Goal: Information Seeking & Learning: Learn about a topic

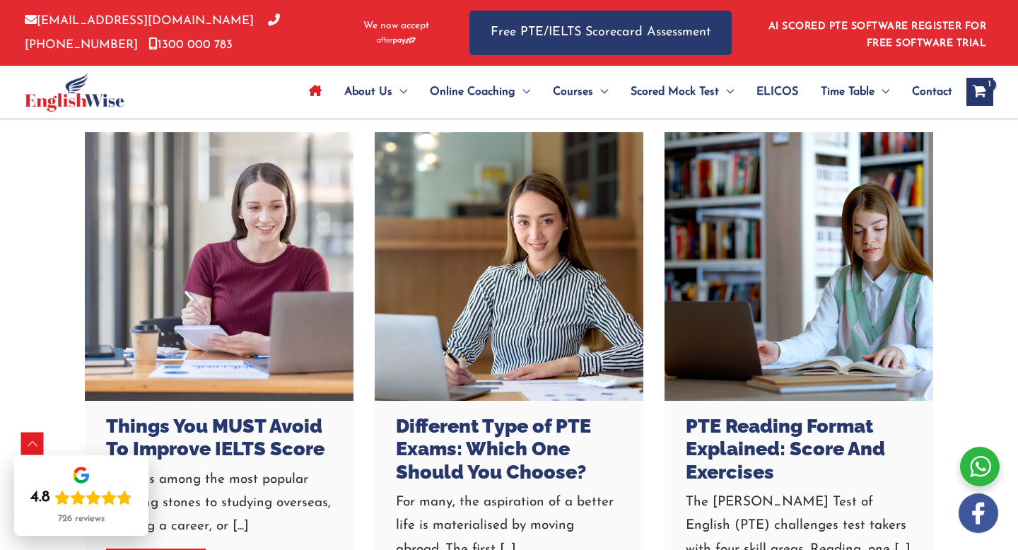
scroll to position [4039, 0]
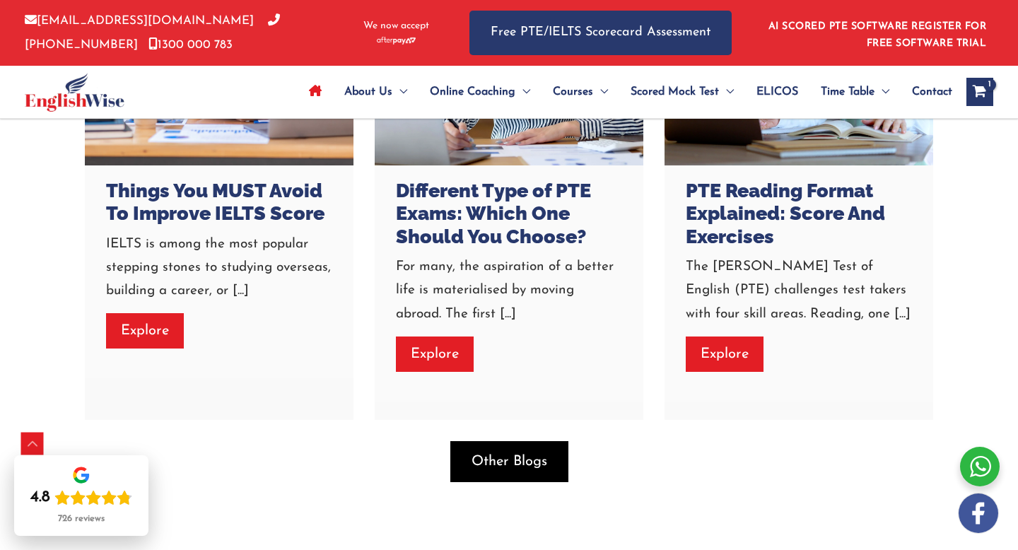
click at [498, 457] on span "Other Blogs" at bounding box center [510, 462] width 76 height 20
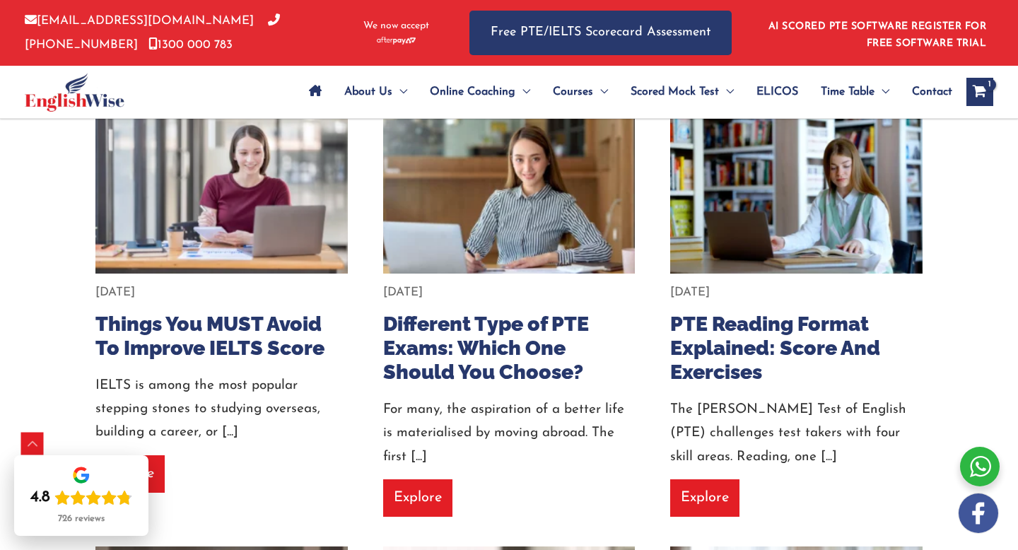
scroll to position [339, 0]
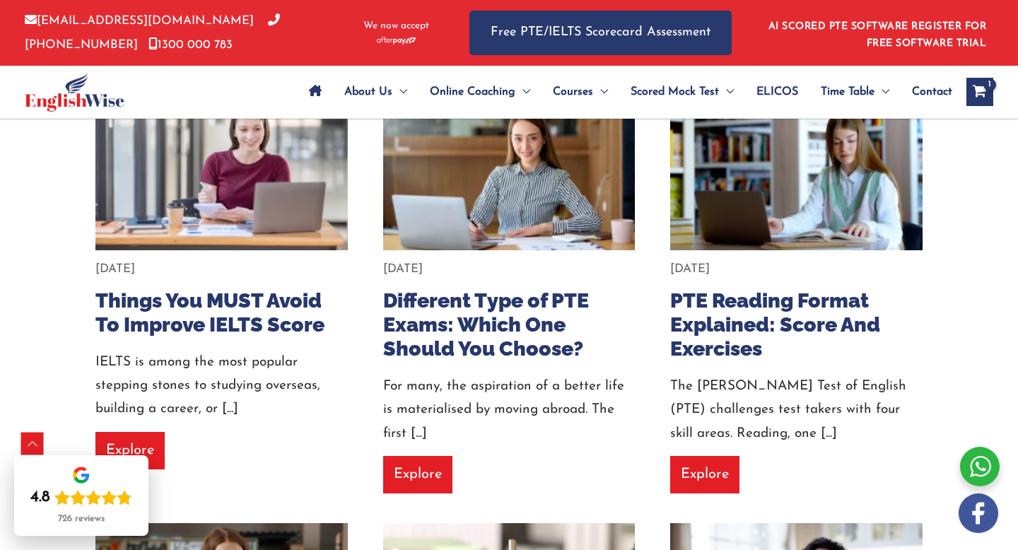
click at [762, 147] on img at bounding box center [796, 166] width 277 height 185
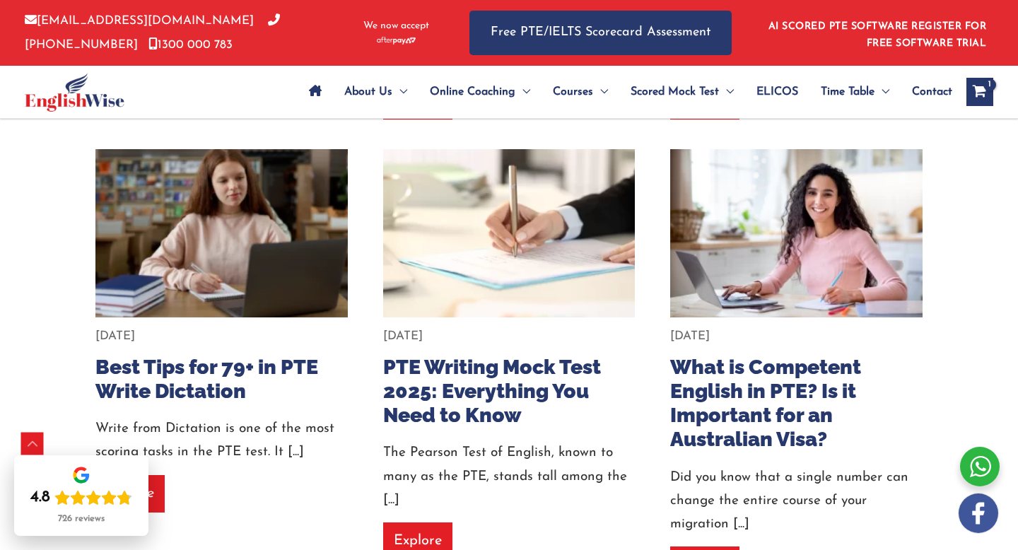
click at [217, 206] on img at bounding box center [221, 233] width 277 height 185
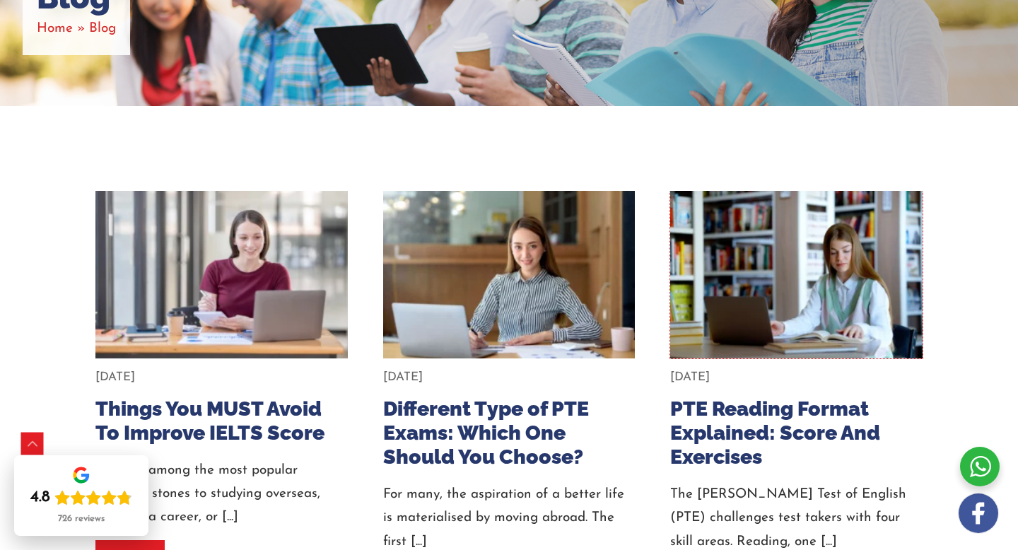
scroll to position [256, 0]
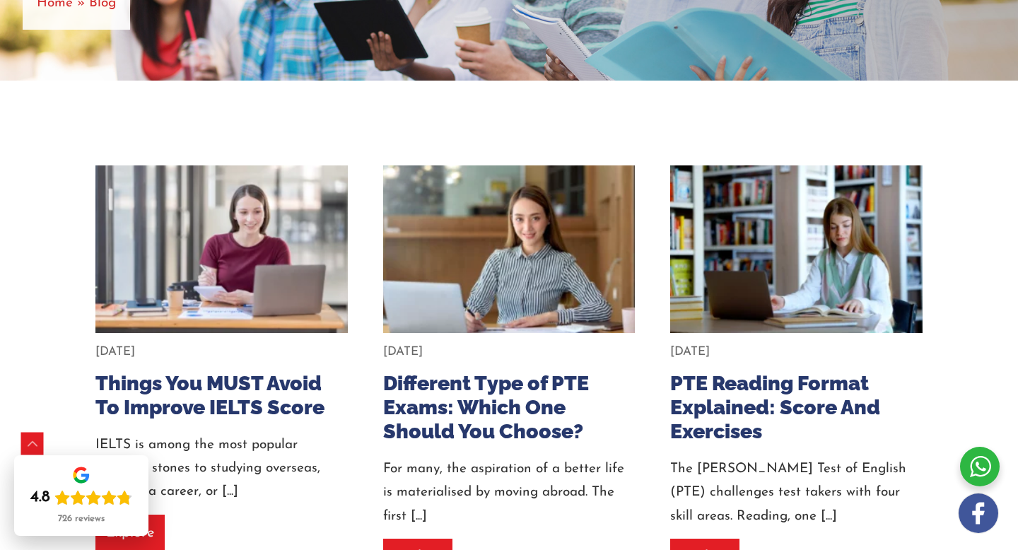
click at [533, 303] on img at bounding box center [509, 249] width 277 height 185
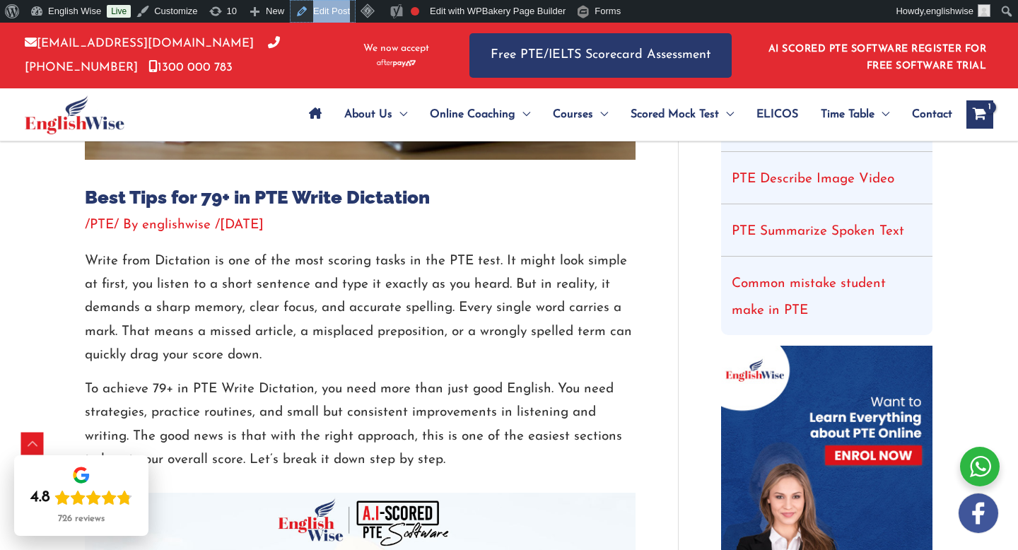
scroll to position [453, 0]
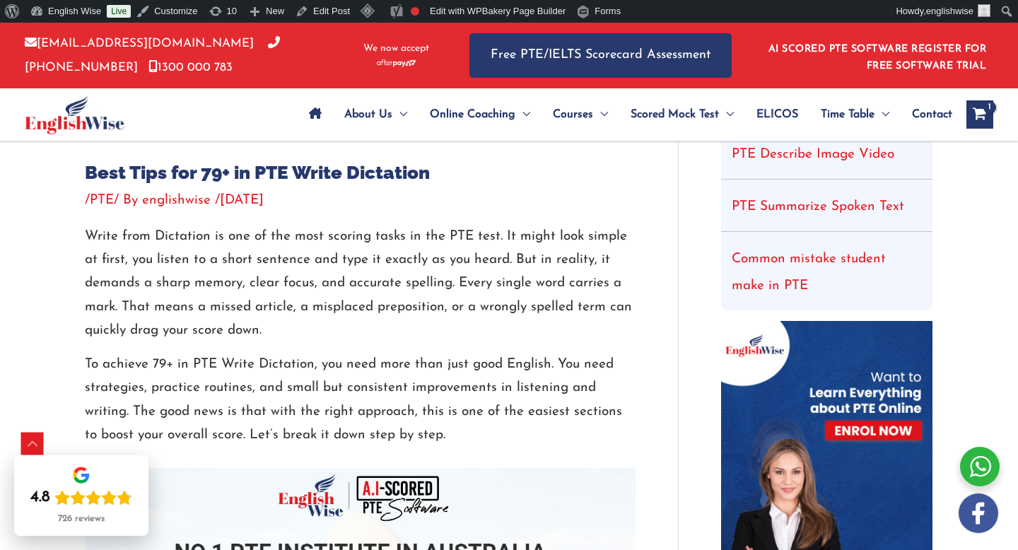
click at [293, 295] on p "Write from Dictation is one of the most scoring tasks in the PTE test. It might…" at bounding box center [360, 283] width 551 height 117
click at [256, 259] on p "Write from Dictation is one of the most scoring tasks in the PTE test. It might…" at bounding box center [360, 283] width 551 height 117
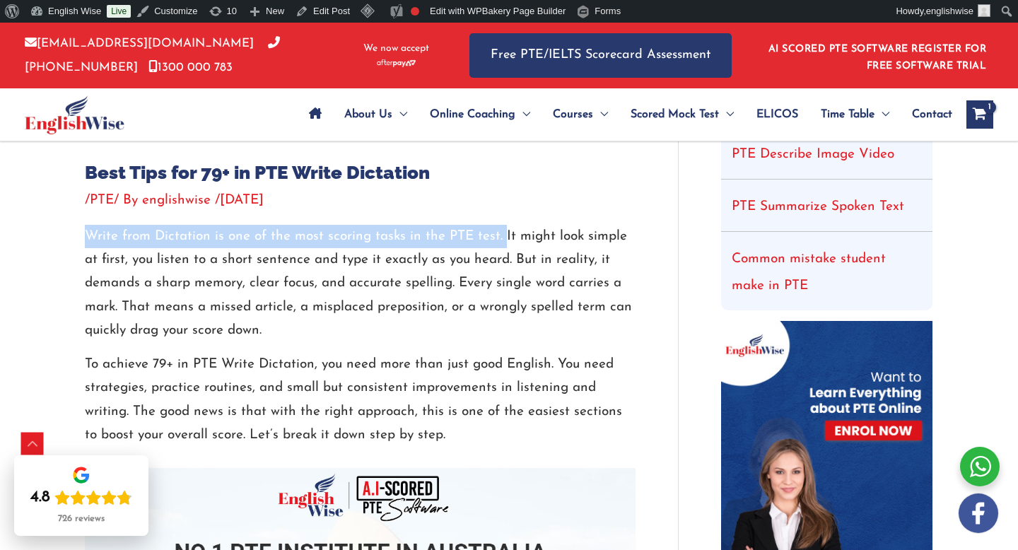
drag, startPoint x: 503, startPoint y: 233, endPoint x: 62, endPoint y: 234, distance: 440.5
copy p "Write from Dictation is one of the most scoring tasks in the PTE test."
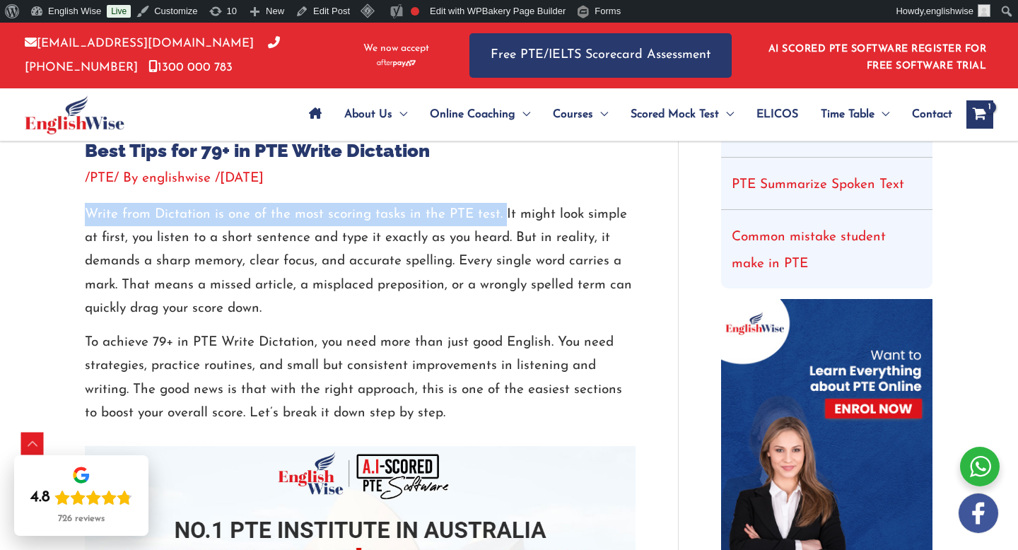
scroll to position [510, 0]
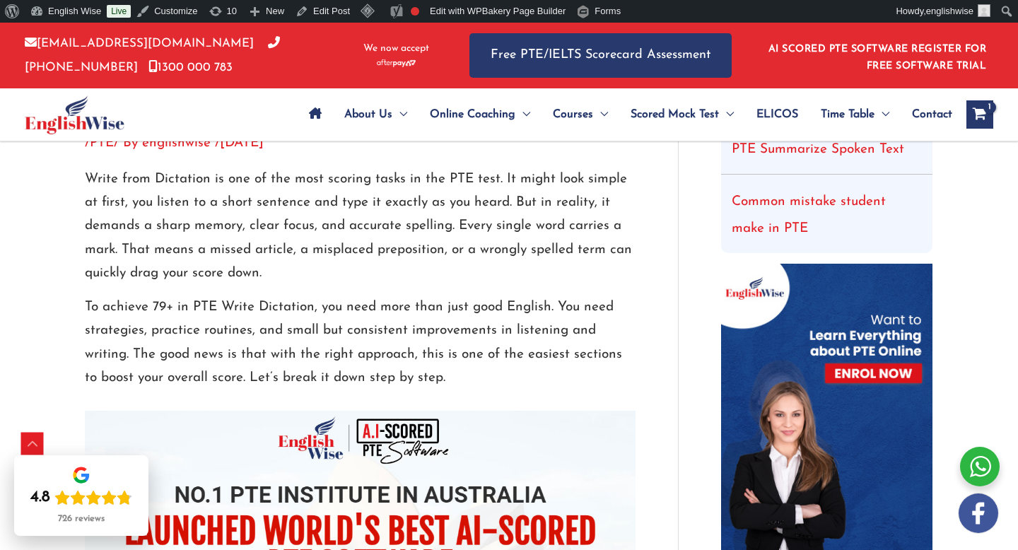
click at [430, 303] on p "To achieve 79+ in PTE Write Dictation, you need more than just good English. Yo…" at bounding box center [360, 343] width 551 height 94
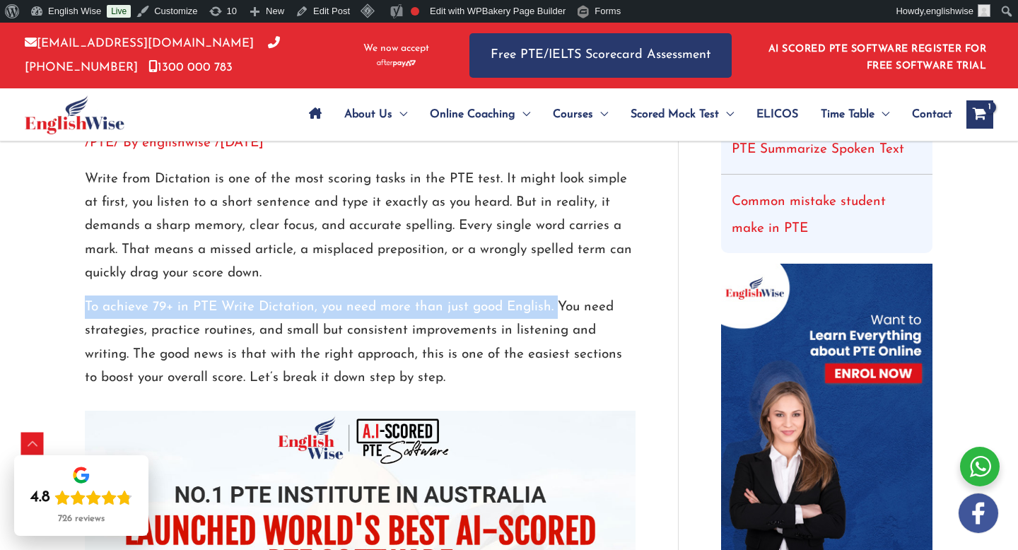
drag, startPoint x: 64, startPoint y: 300, endPoint x: 558, endPoint y: 308, distance: 494.3
copy p "To achieve 79+ in PTE Write Dictation, you need more than just good English."
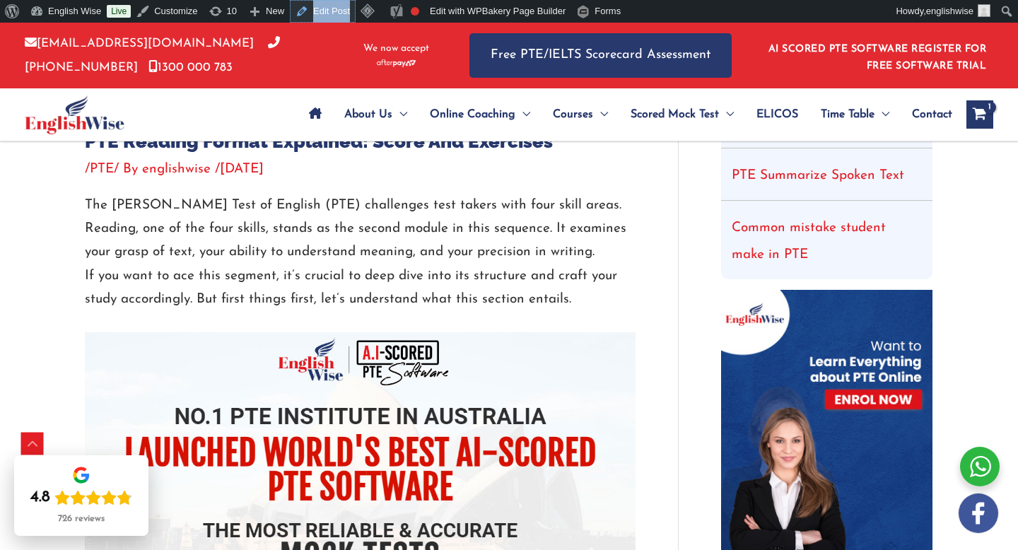
scroll to position [452, 0]
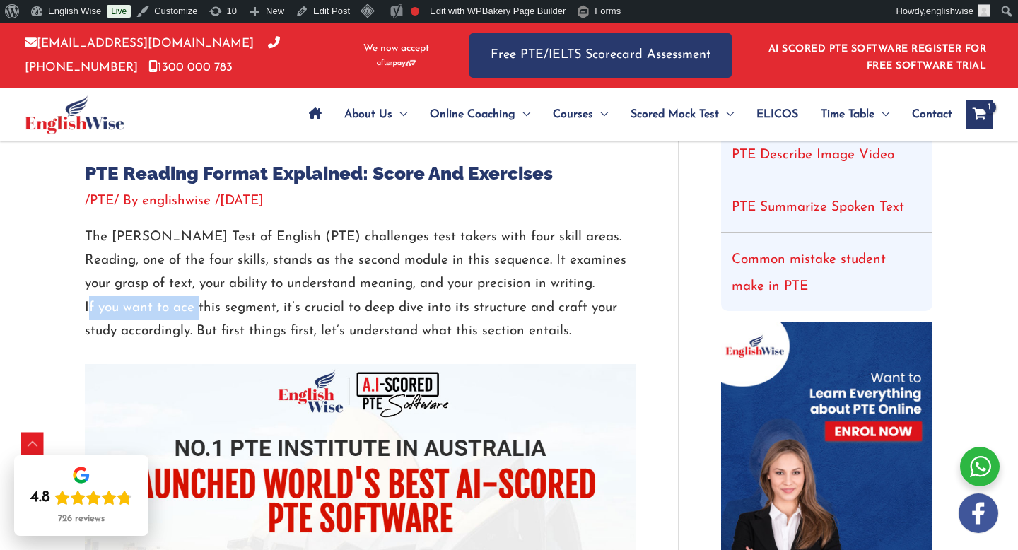
drag, startPoint x: 86, startPoint y: 309, endPoint x: 194, endPoint y: 310, distance: 108.2
click at [194, 309] on p "The Pearson Test of English (PTE) challenges test takers with four skill areas.…" at bounding box center [360, 284] width 551 height 117
copy p "If you want to ace"
click at [276, 308] on p "The Pearson Test of English (PTE) challenges test takers with four skill areas.…" at bounding box center [360, 284] width 551 height 117
click at [317, 307] on p "The Pearson Test of English (PTE) challenges test takers with four skill areas.…" at bounding box center [360, 284] width 551 height 117
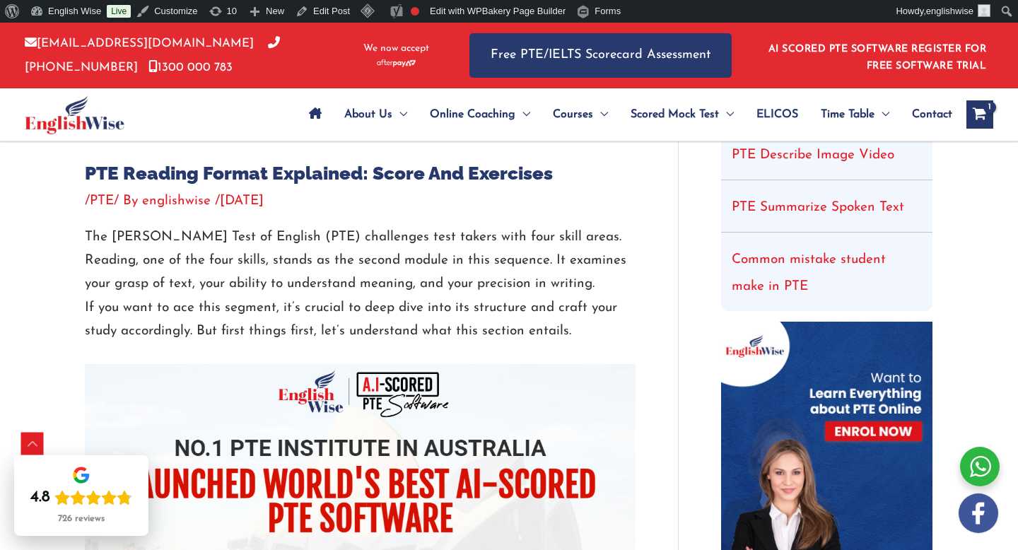
drag, startPoint x: 282, startPoint y: 309, endPoint x: 576, endPoint y: 324, distance: 294.5
click at [576, 324] on p "The Pearson Test of English (PTE) challenges test takers with four skill areas.…" at bounding box center [360, 284] width 551 height 117
copy p "it’s crucial to deep dive into its structure and craft your study accordingly. …"
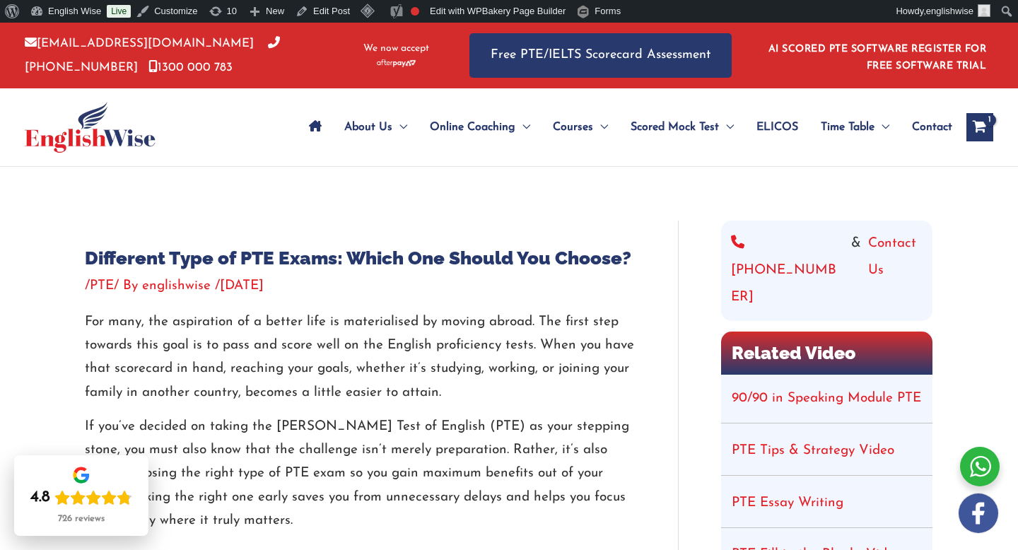
click at [215, 375] on p "For many, the aspiration of a better life is materialised by moving abroad. The…" at bounding box center [360, 357] width 551 height 94
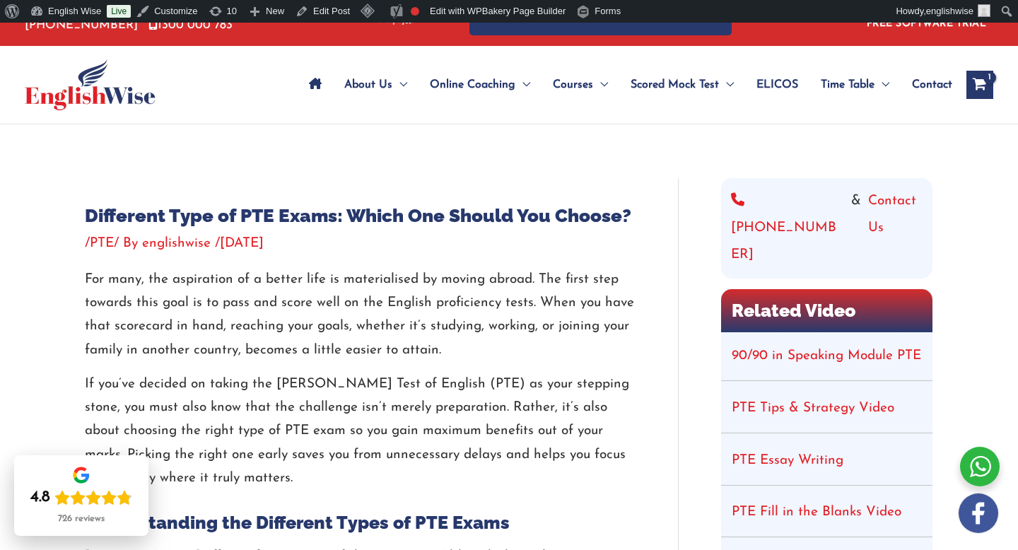
scroll to position [84, 0]
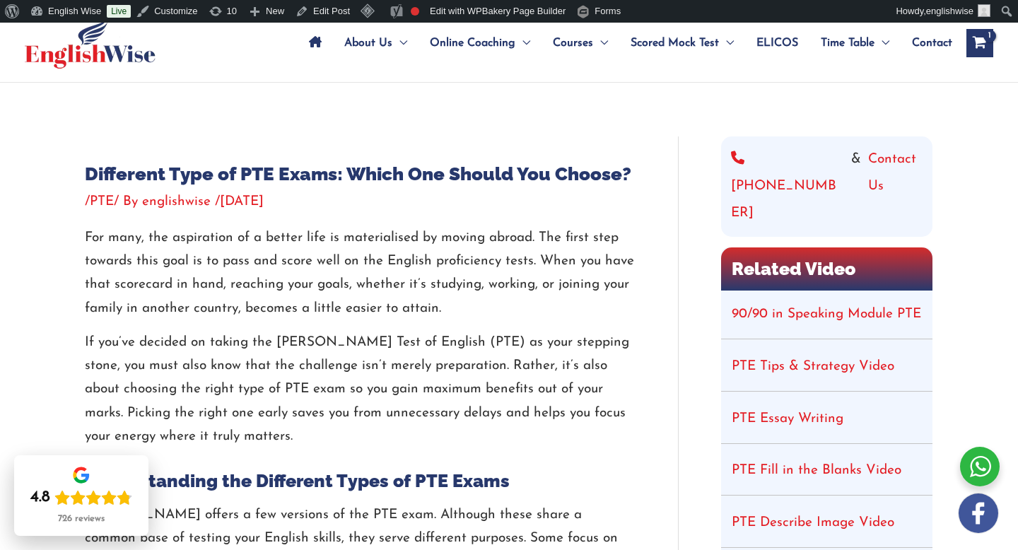
click at [403, 368] on p "If you’ve decided on taking the [PERSON_NAME] Test of English (PTE) as your ste…" at bounding box center [360, 389] width 551 height 117
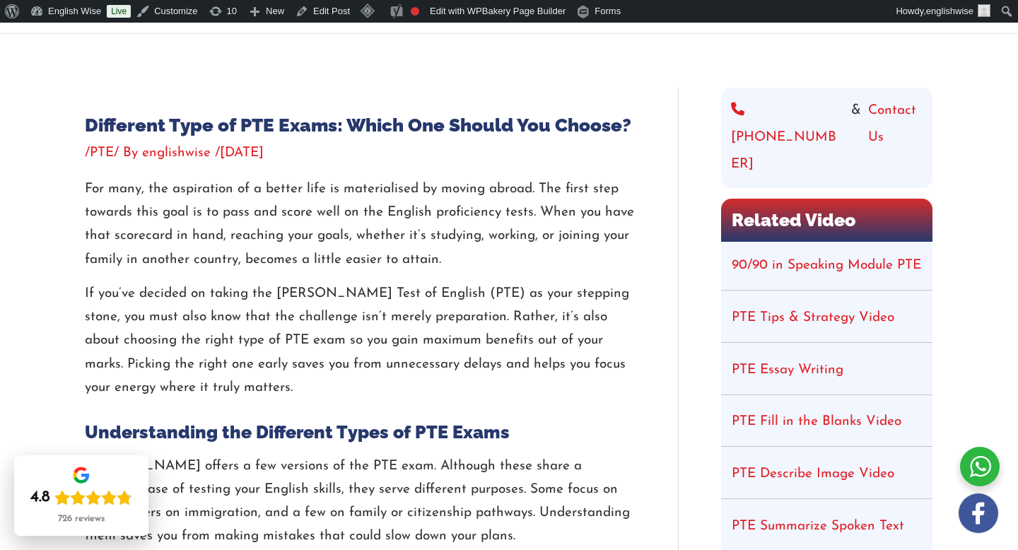
scroll to position [144, 0]
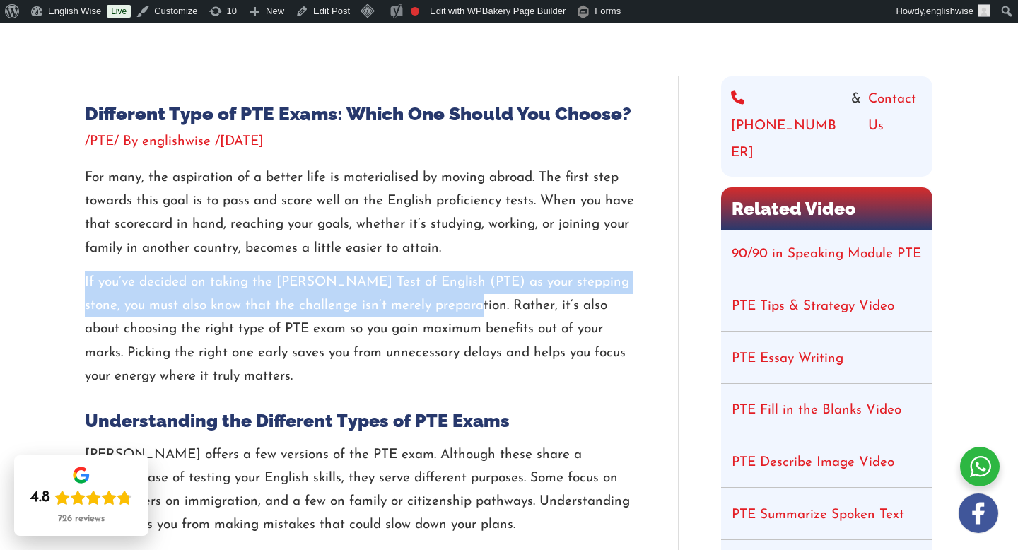
drag, startPoint x: 81, startPoint y: 280, endPoint x: 445, endPoint y: 305, distance: 364.3
copy p "If you’ve decided on taking the [PERSON_NAME] Test of English (PTE) as your ste…"
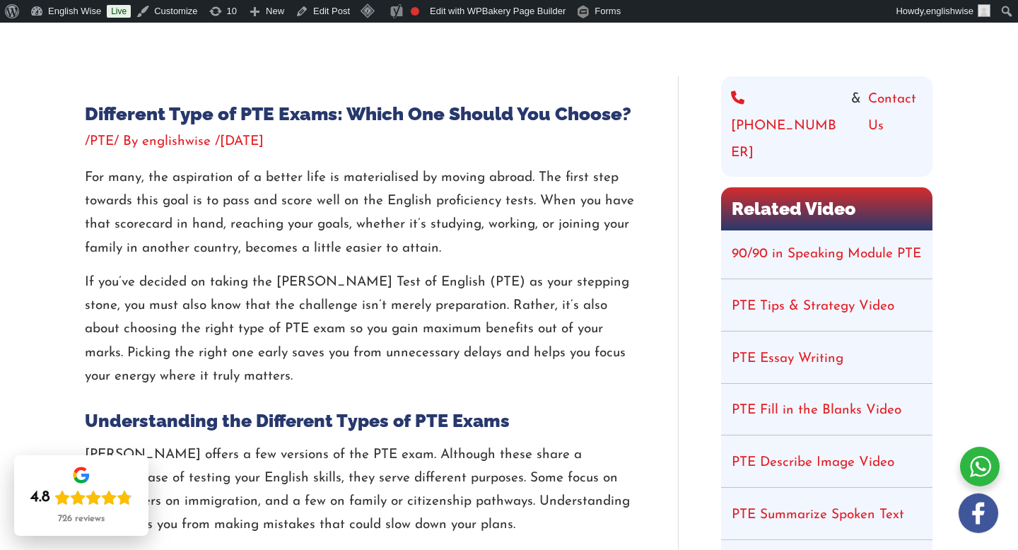
click at [482, 310] on p "If you’ve decided on taking the Pearson Test of English (PTE) as your stepping …" at bounding box center [360, 329] width 551 height 117
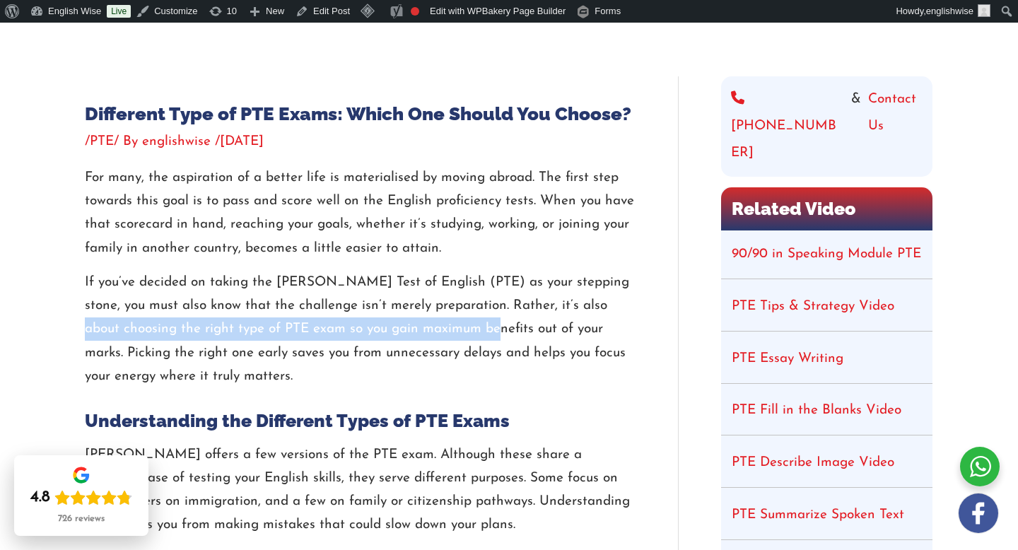
drag, startPoint x: 438, startPoint y: 328, endPoint x: 583, endPoint y: 311, distance: 145.2
click at [583, 311] on p "If you’ve decided on taking the Pearson Test of English (PTE) as your stepping …" at bounding box center [360, 329] width 551 height 117
copy p "choosing the right type of PTE exam so you gain maximum benefits"
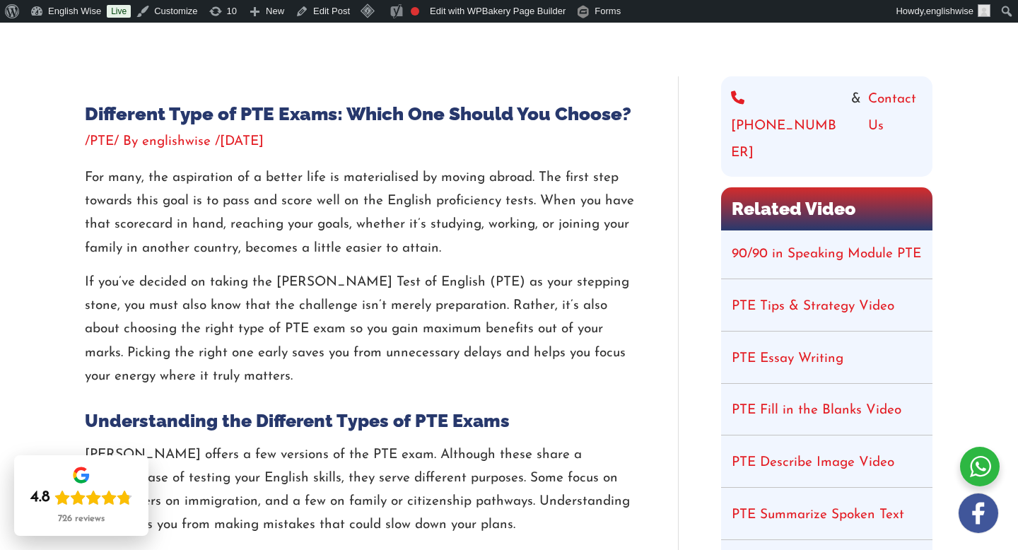
click at [549, 328] on p "If you’ve decided on taking the Pearson Test of English (PTE) as your stepping …" at bounding box center [360, 329] width 551 height 117
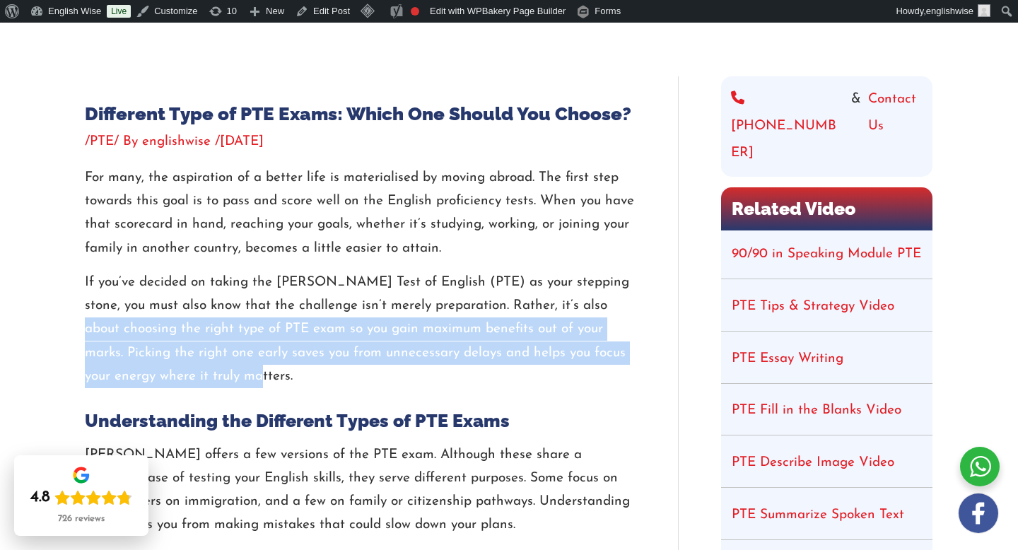
drag, startPoint x: 581, startPoint y: 304, endPoint x: 600, endPoint y: 383, distance: 81.5
click at [600, 383] on p "If you’ve decided on taking the Pearson Test of English (PTE) as your stepping …" at bounding box center [360, 329] width 551 height 117
copy p "choosing the right type of PTE exam so you gain maximum benefits out of your ma…"
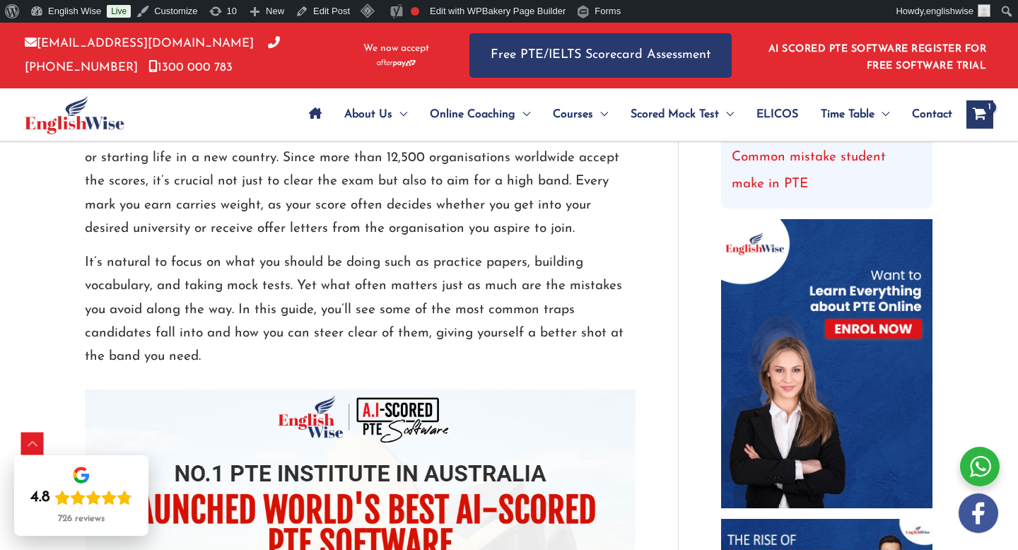
scroll to position [559, 0]
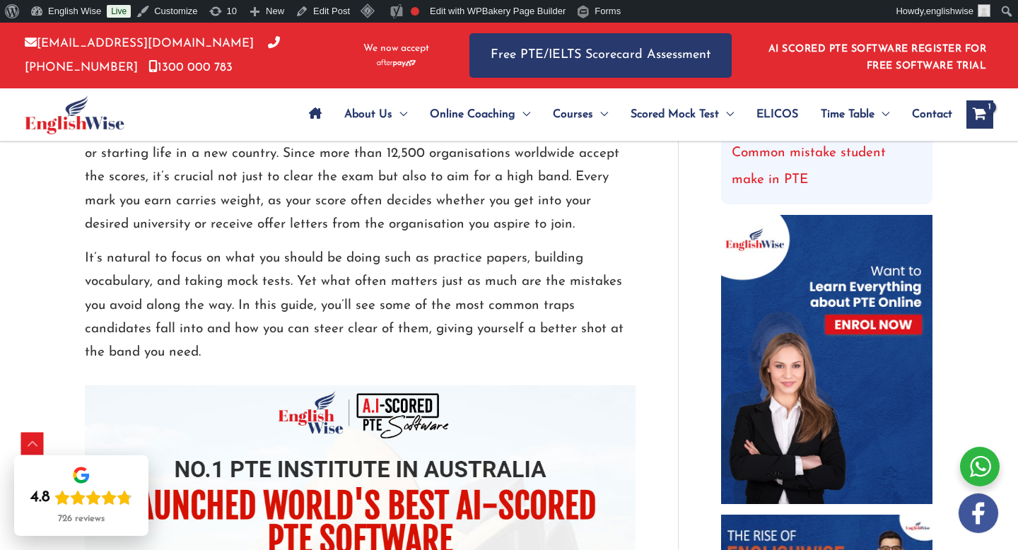
click at [262, 273] on p "It’s natural to focus on what you should be doing such as practice papers, buil…" at bounding box center [360, 305] width 551 height 117
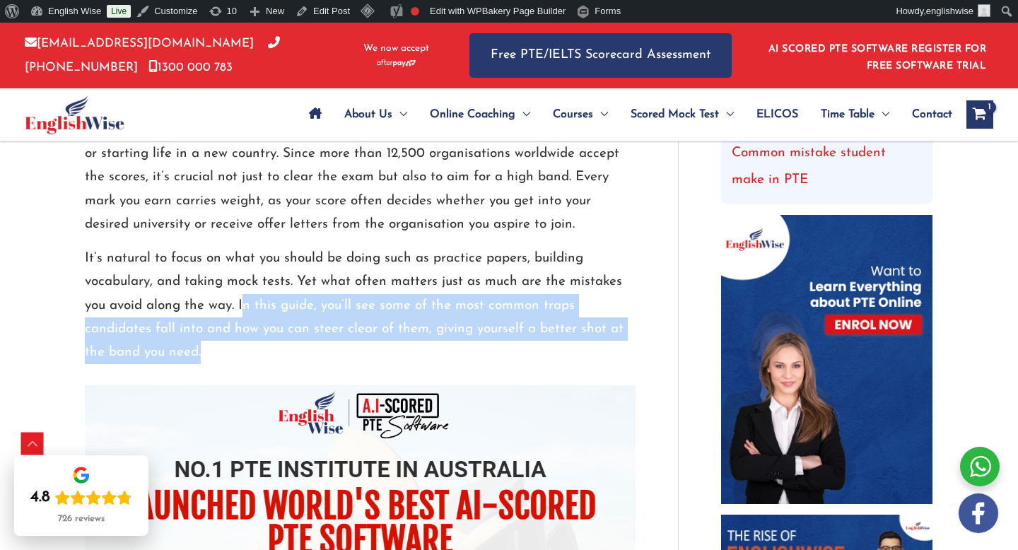
drag, startPoint x: 243, startPoint y: 303, endPoint x: 291, endPoint y: 349, distance: 67.0
click at [291, 349] on p "It’s natural to focus on what you should be doing such as practice papers, buil…" at bounding box center [360, 305] width 551 height 117
copy p "n this guide, you’ll see some of the most common traps candidates fall into and…"
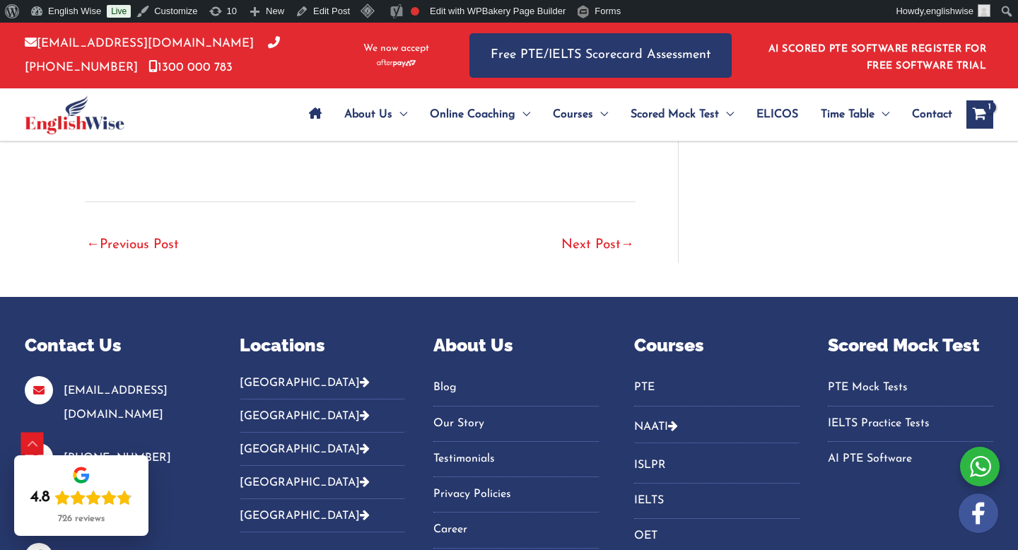
scroll to position [4158, 0]
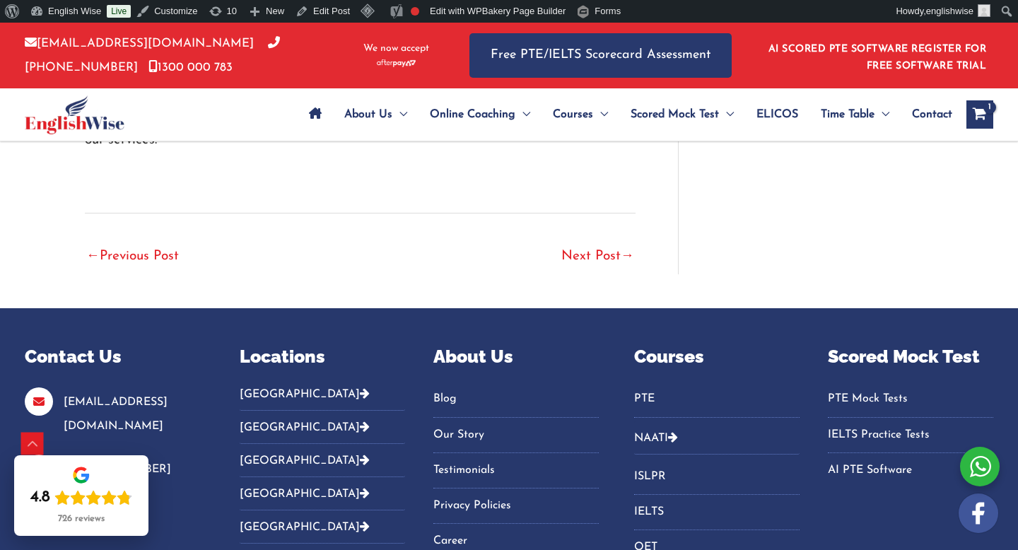
click at [443, 387] on link "Blog" at bounding box center [515, 398] width 165 height 23
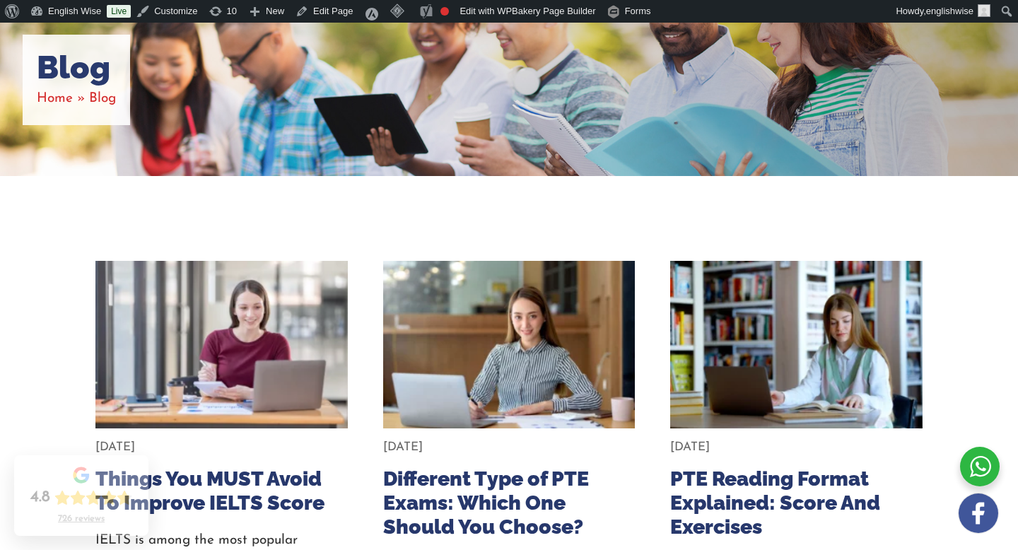
scroll to position [204, 0]
